Goal: Navigation & Orientation: Find specific page/section

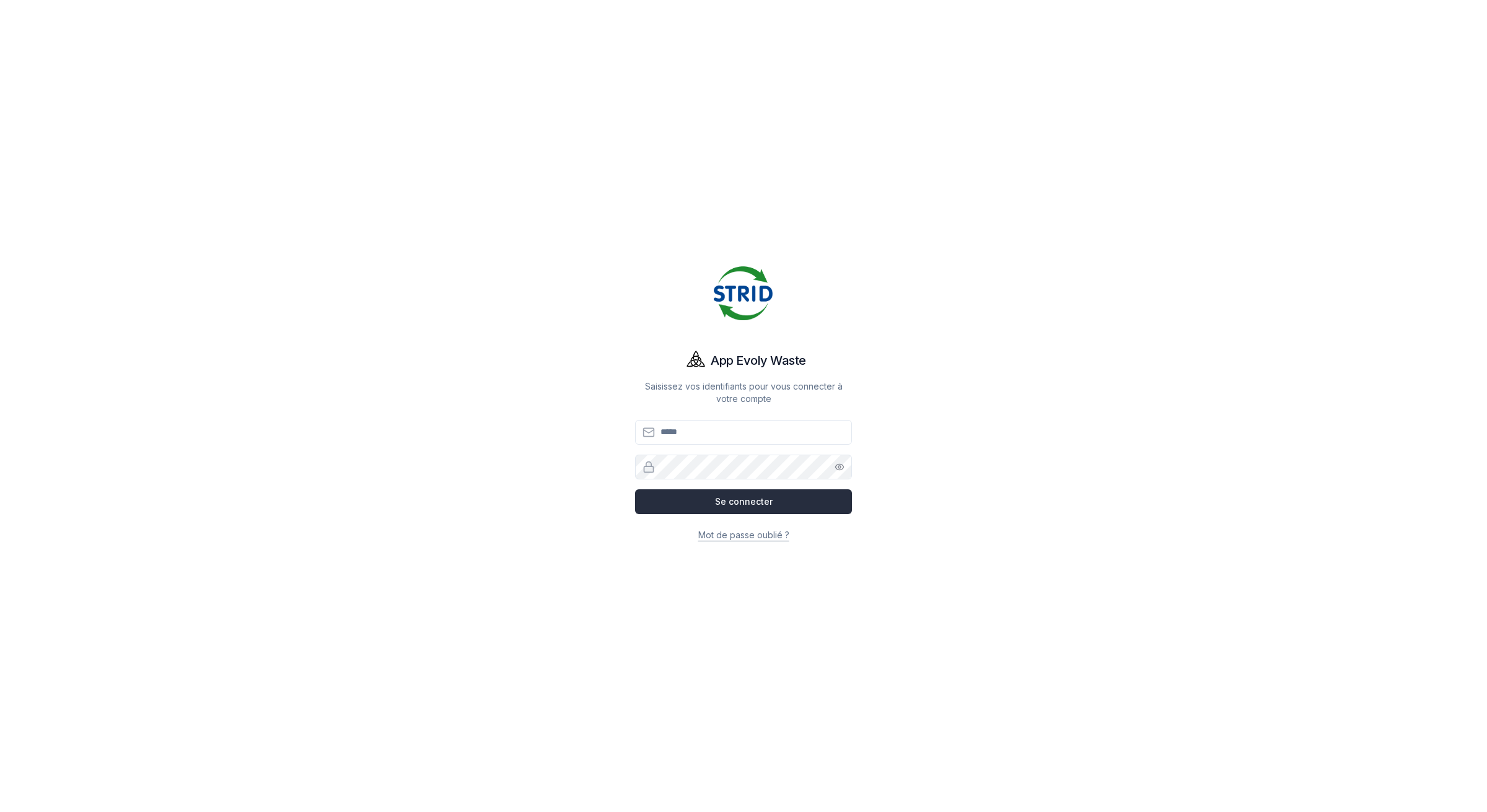
type input "**********"
click at [704, 497] on button "Se connecter" at bounding box center [744, 501] width 217 height 25
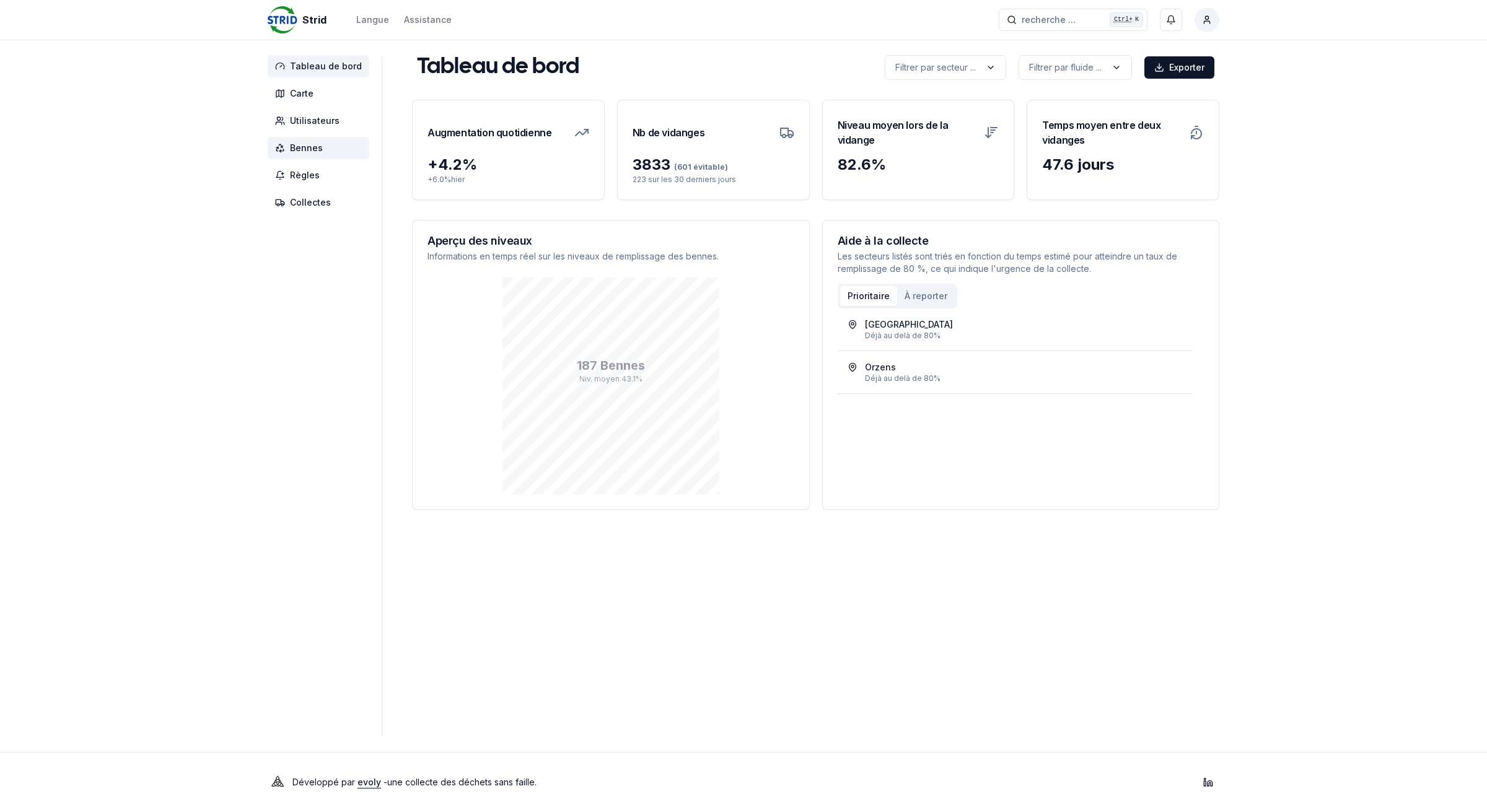
click at [311, 150] on span "Bennes" at bounding box center [306, 148] width 33 height 13
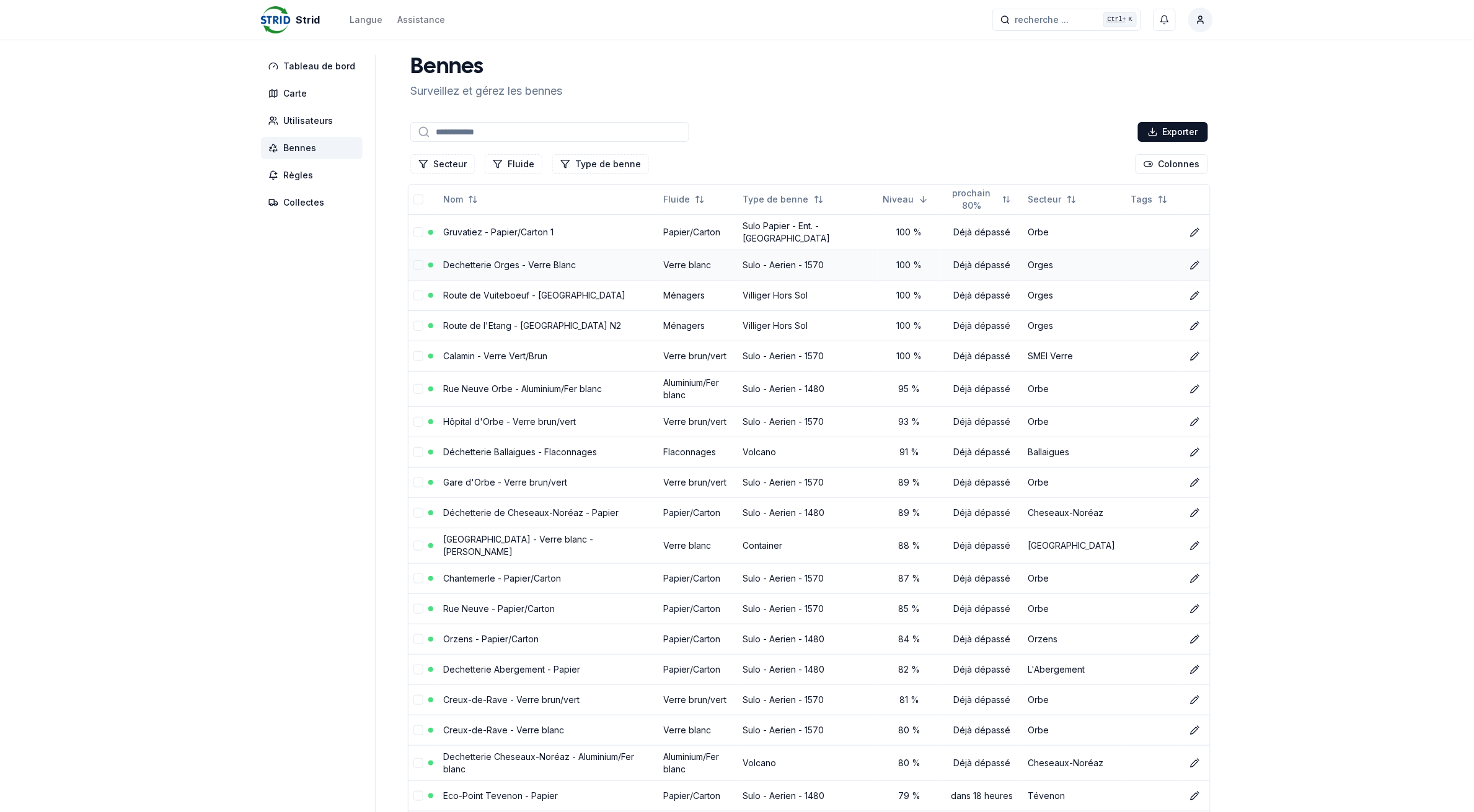
click at [493, 265] on link "Dechetterie Orges - Verre Blanc" at bounding box center [509, 265] width 132 height 11
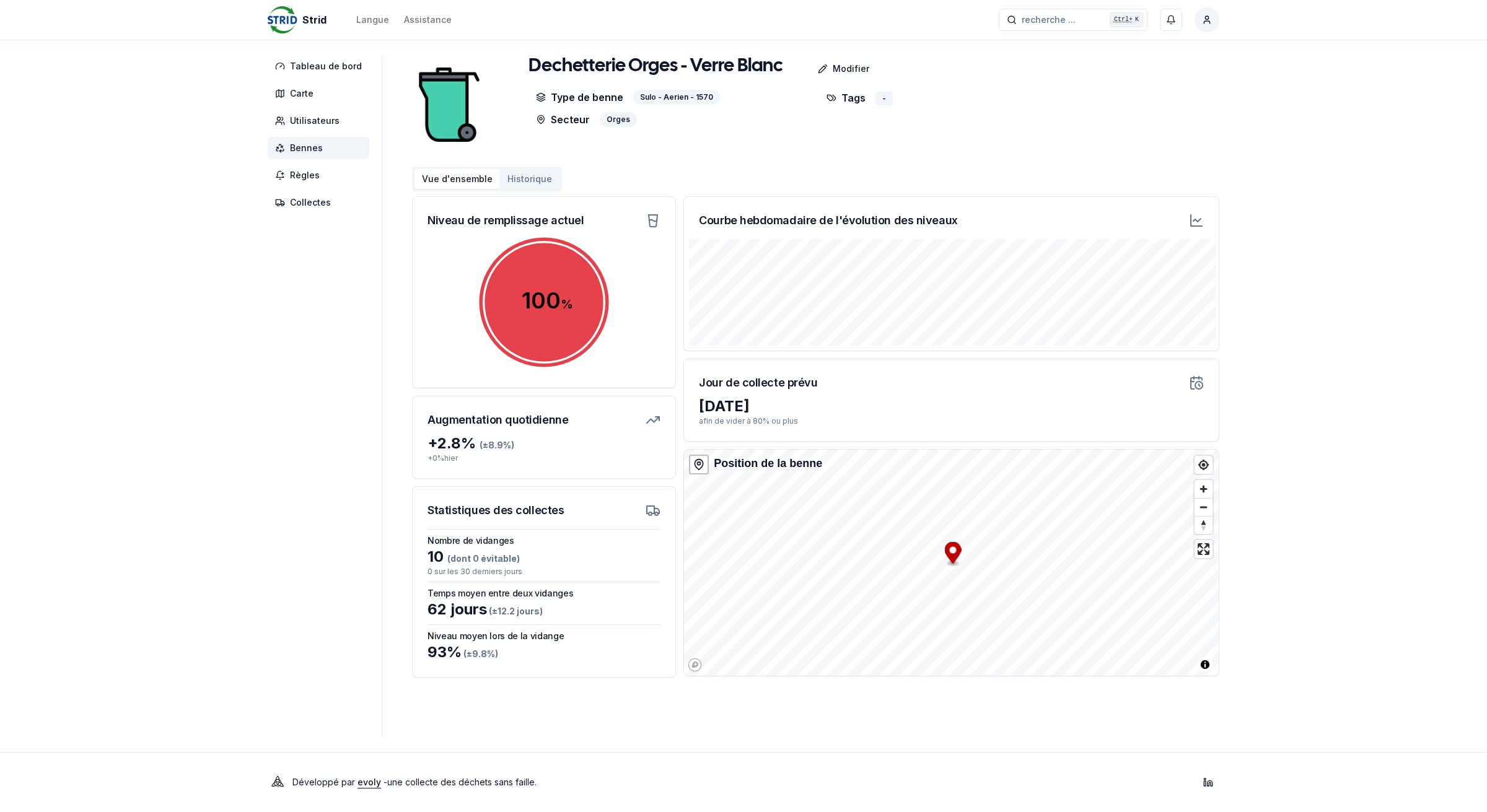
click at [326, 146] on span "Bennes" at bounding box center [318, 148] width 102 height 23
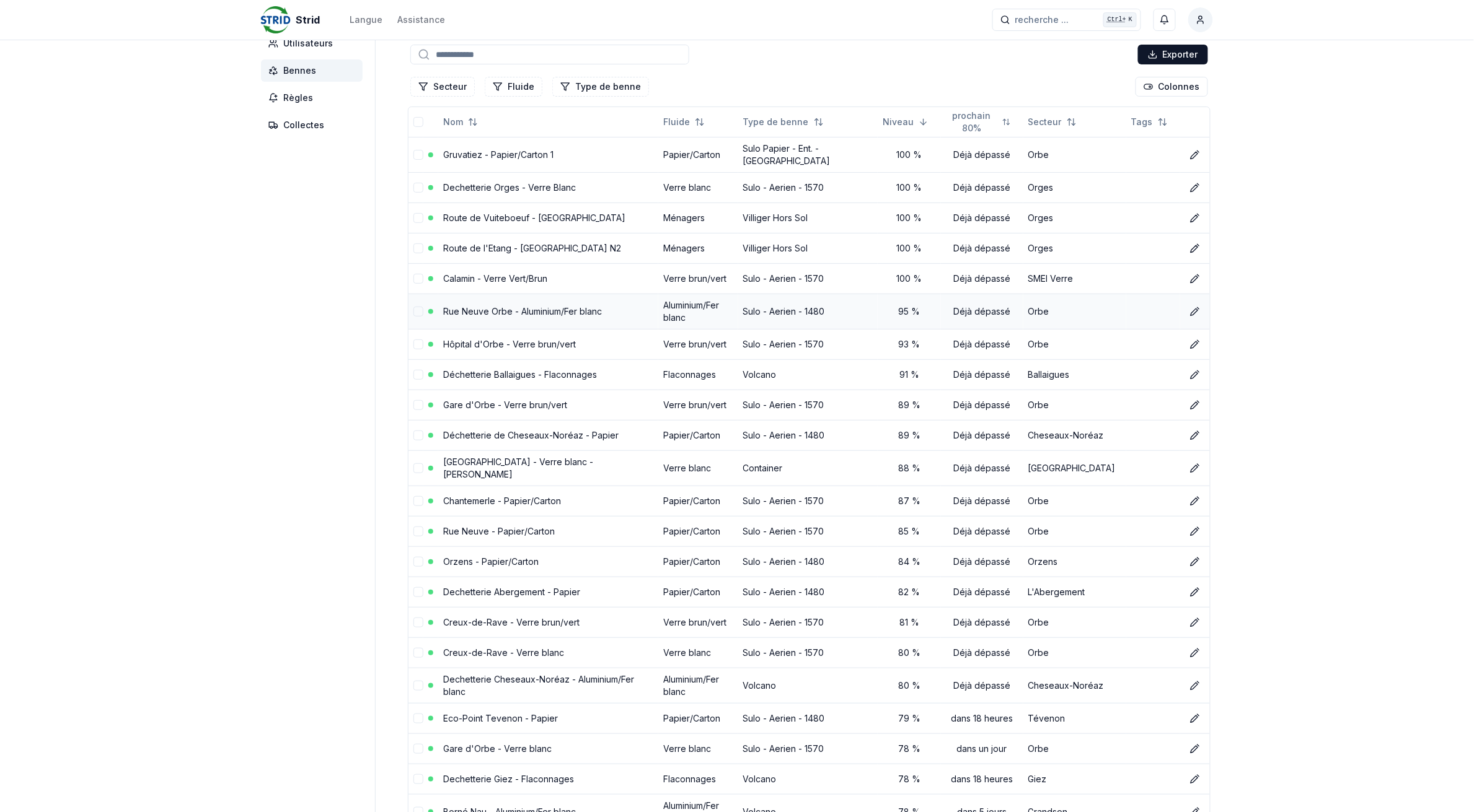
scroll to position [155, 0]
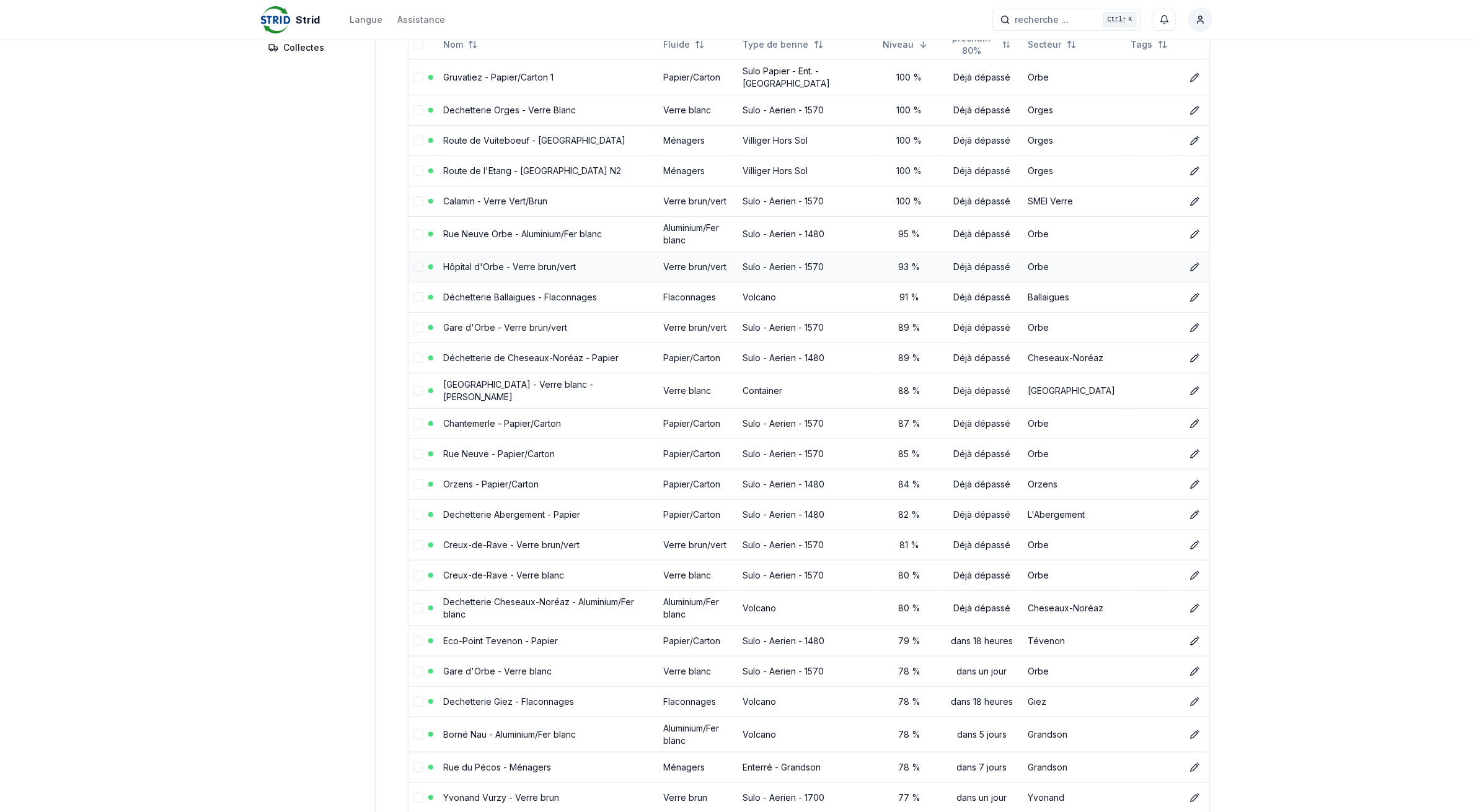
click at [443, 271] on link "Hôpital d'Orbe - Verre brun/vert" at bounding box center [509, 267] width 132 height 11
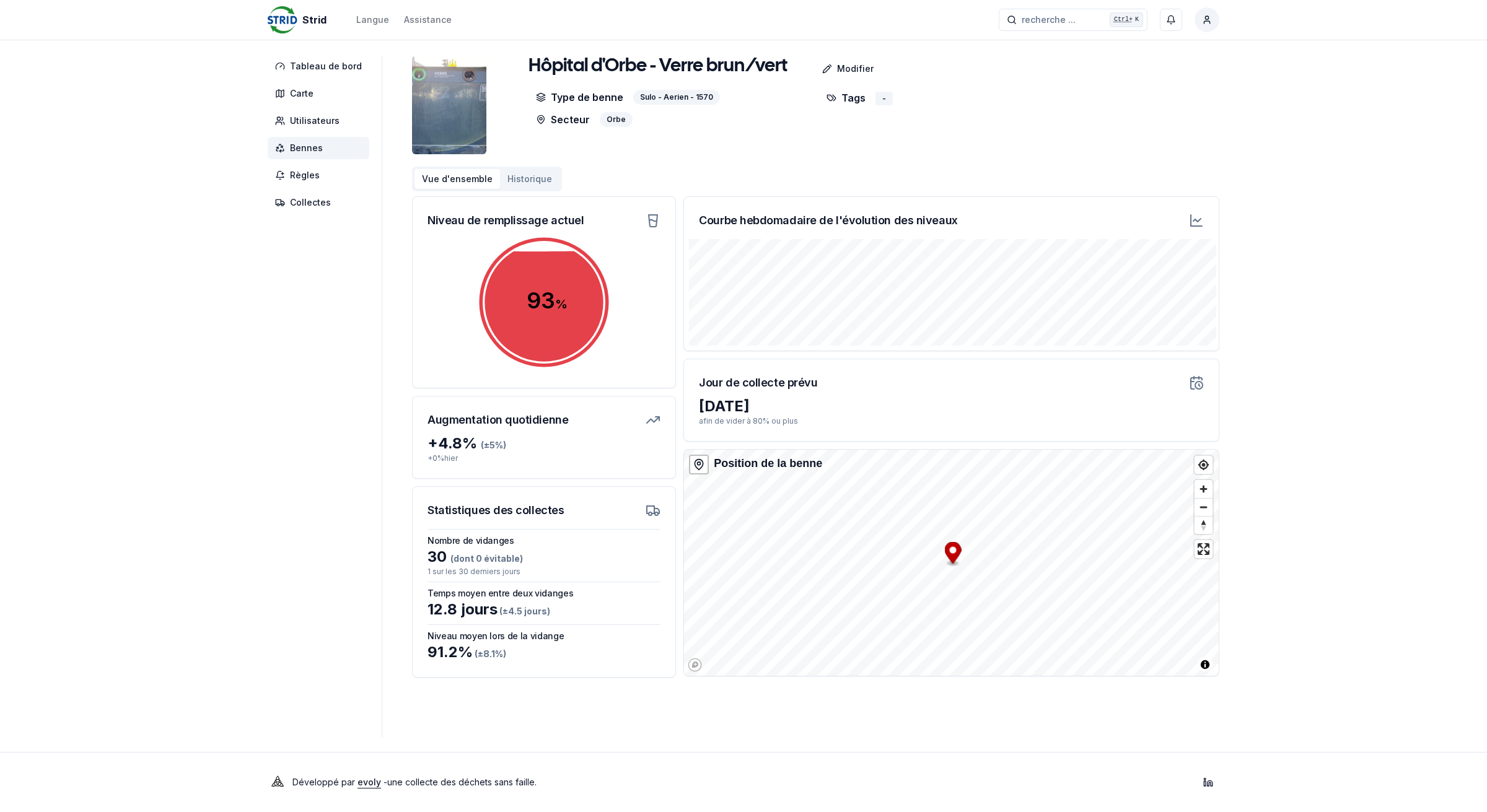
click at [290, 146] on span "Bennes" at bounding box center [306, 148] width 33 height 13
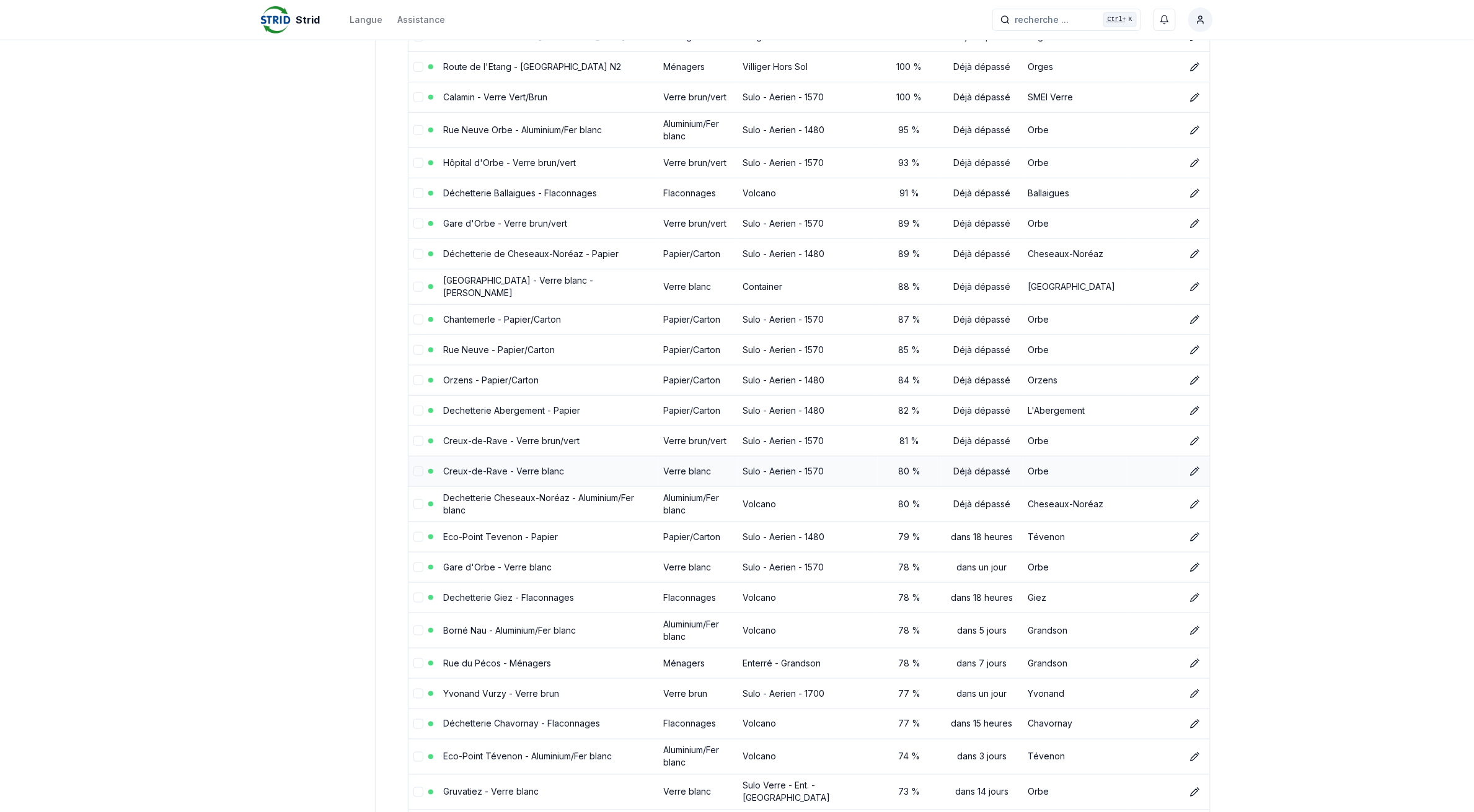
scroll to position [232, 0]
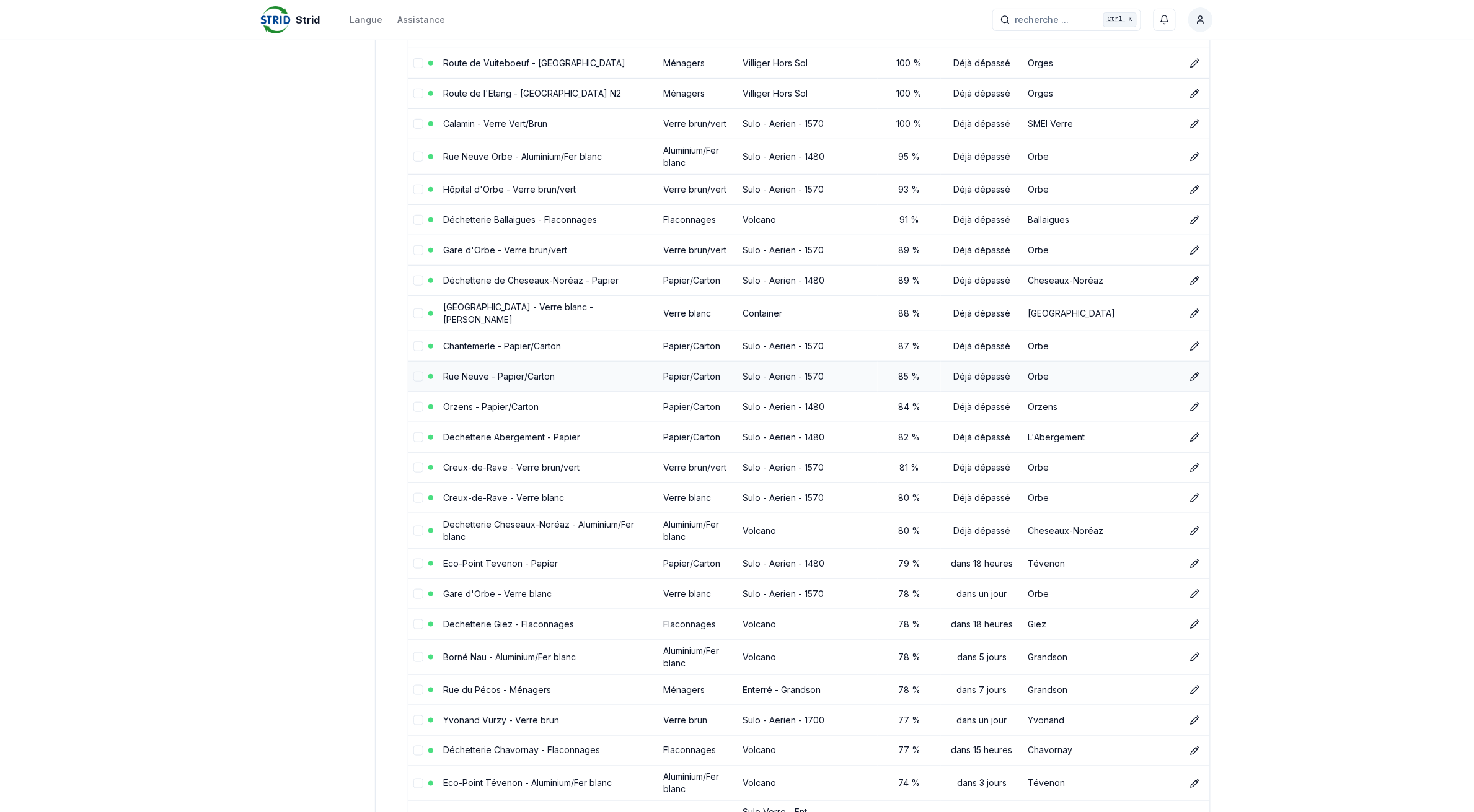
click at [485, 371] on link "Rue Neuve - Papier/Carton" at bounding box center [499, 376] width 112 height 11
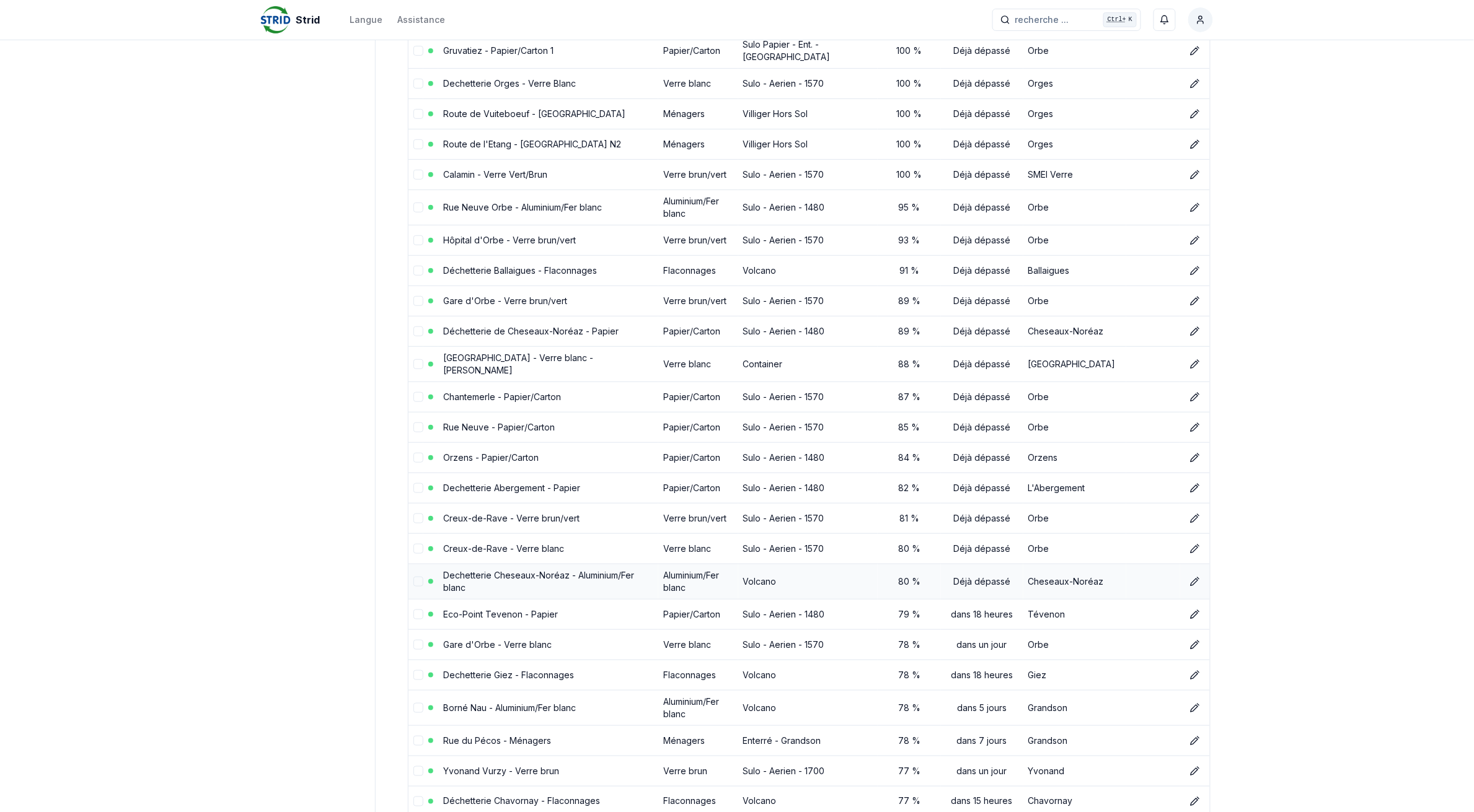
scroll to position [155, 0]
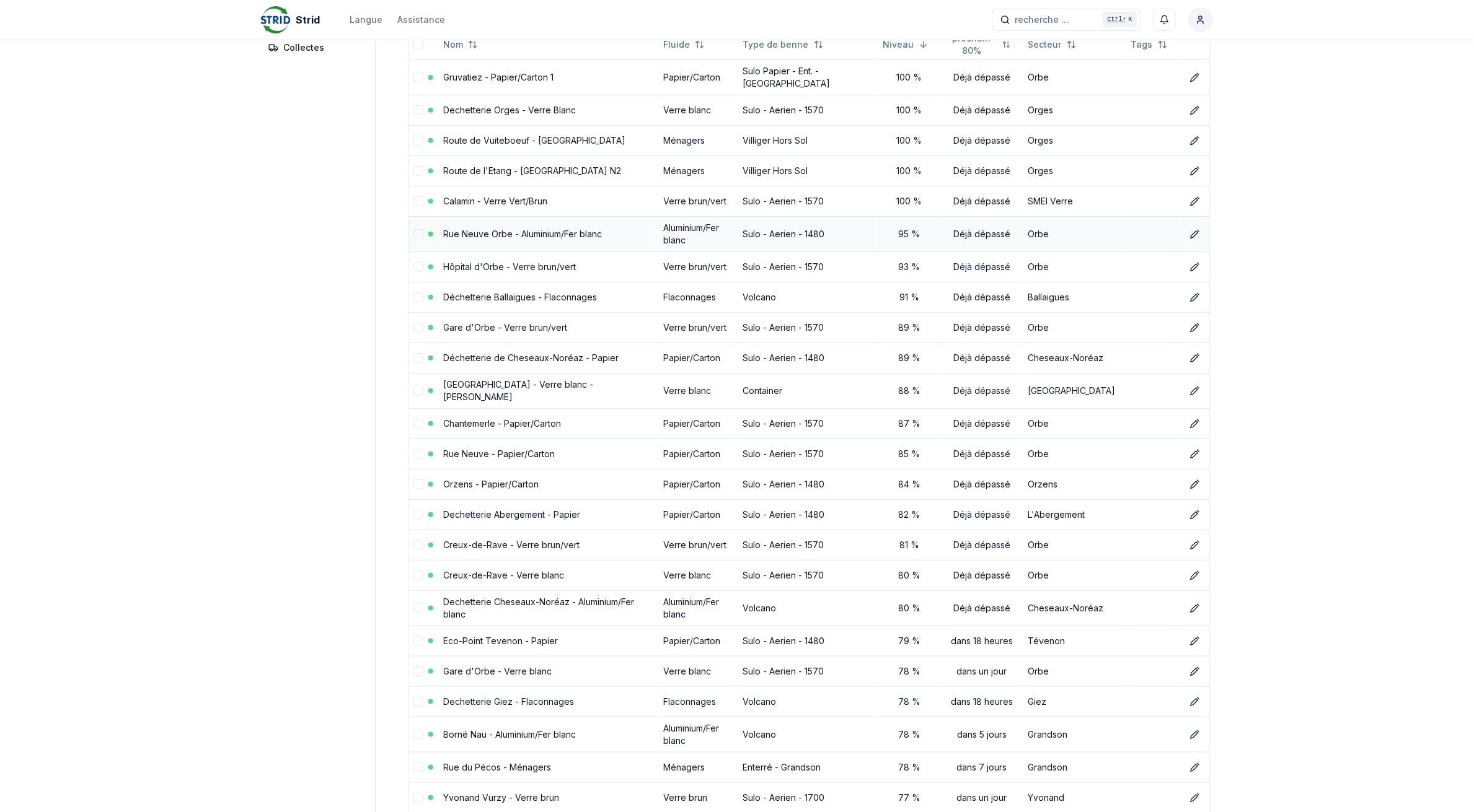
click at [498, 232] on link "Rue Neuve Orbe - Aluminium/Fer blanc" at bounding box center [522, 234] width 159 height 11
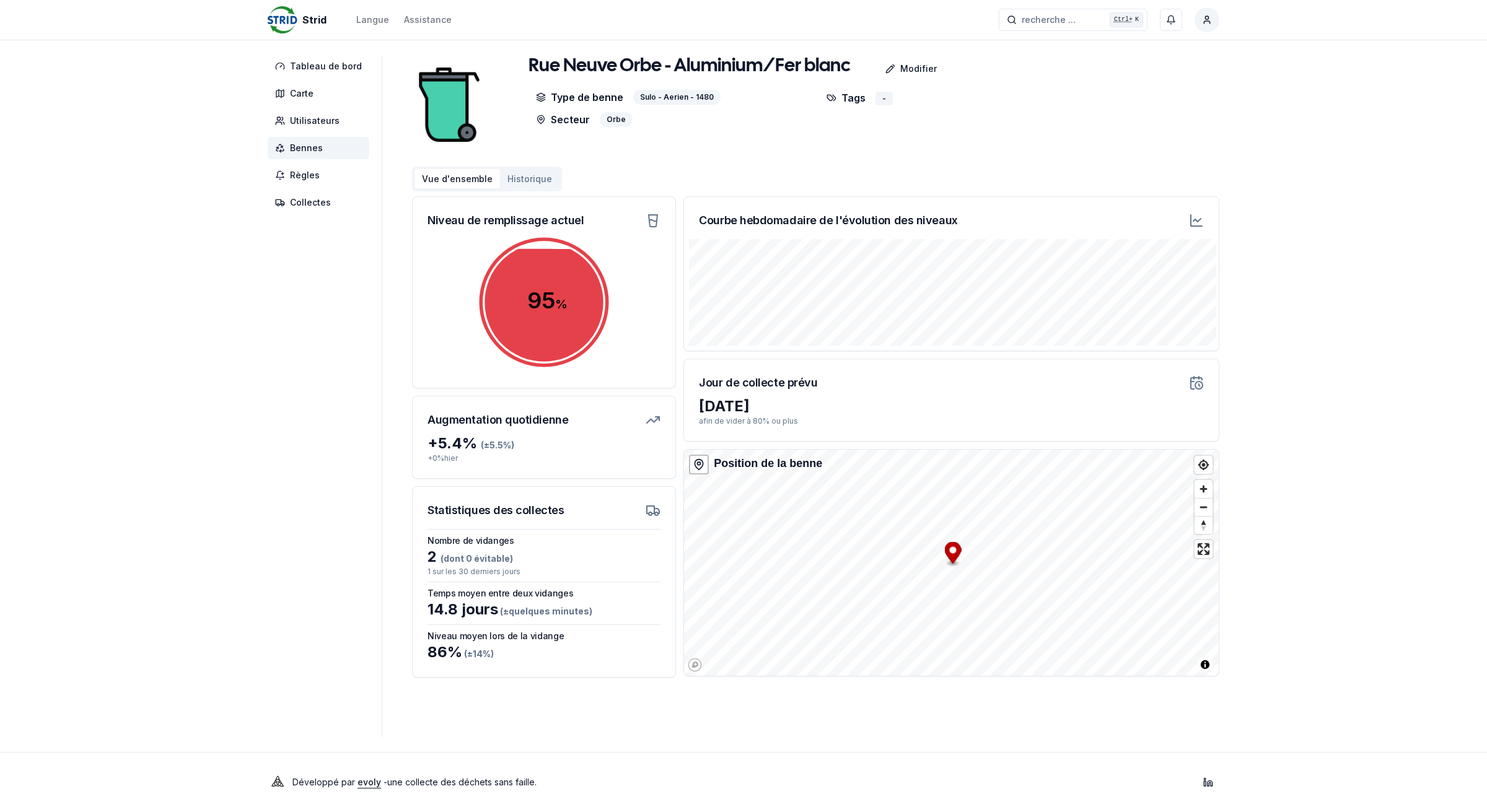
click at [350, 140] on span "Bennes" at bounding box center [318, 148] width 102 height 23
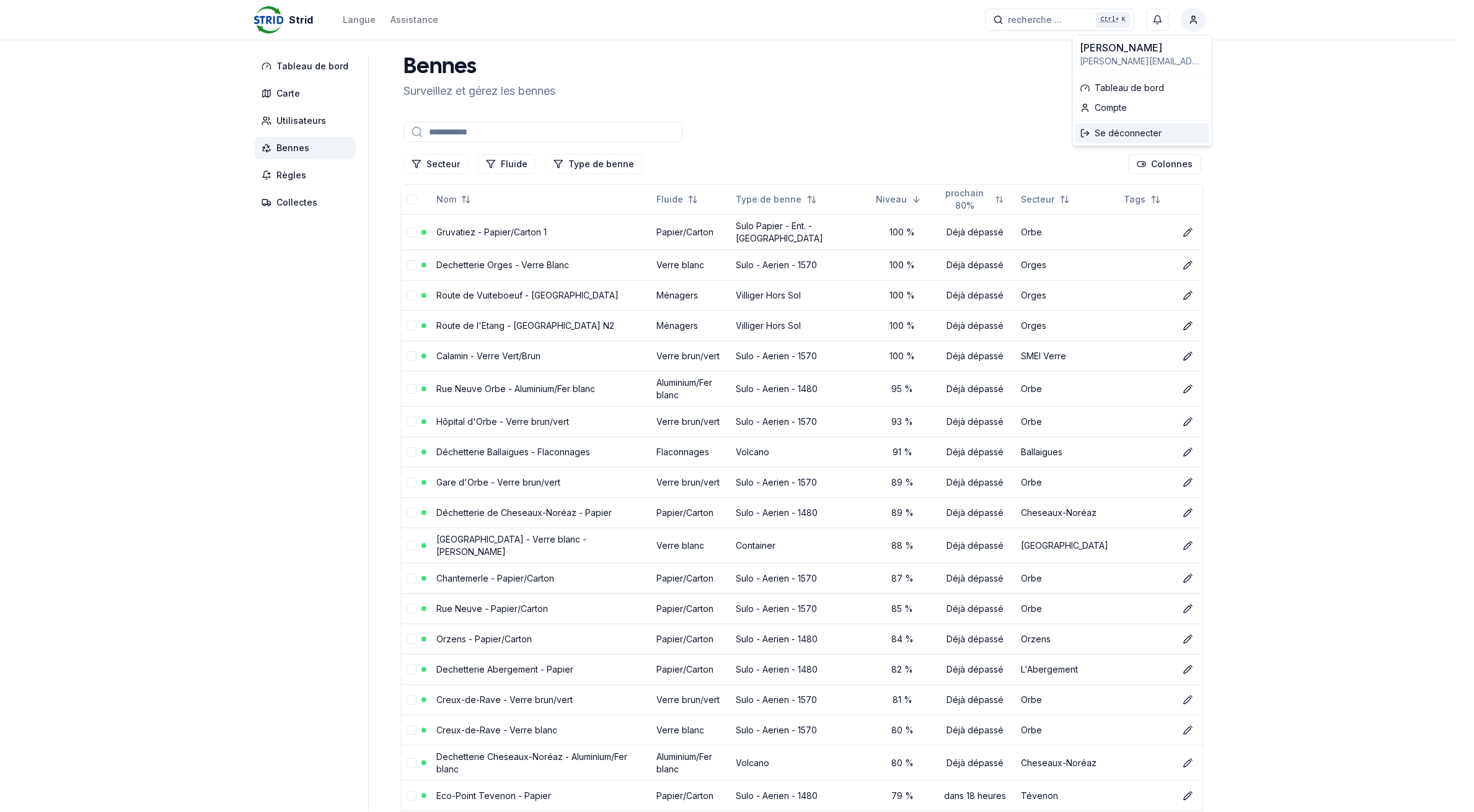
click at [1113, 132] on div "Se déconnecter" at bounding box center [1141, 133] width 134 height 20
